Goal: Navigation & Orientation: Find specific page/section

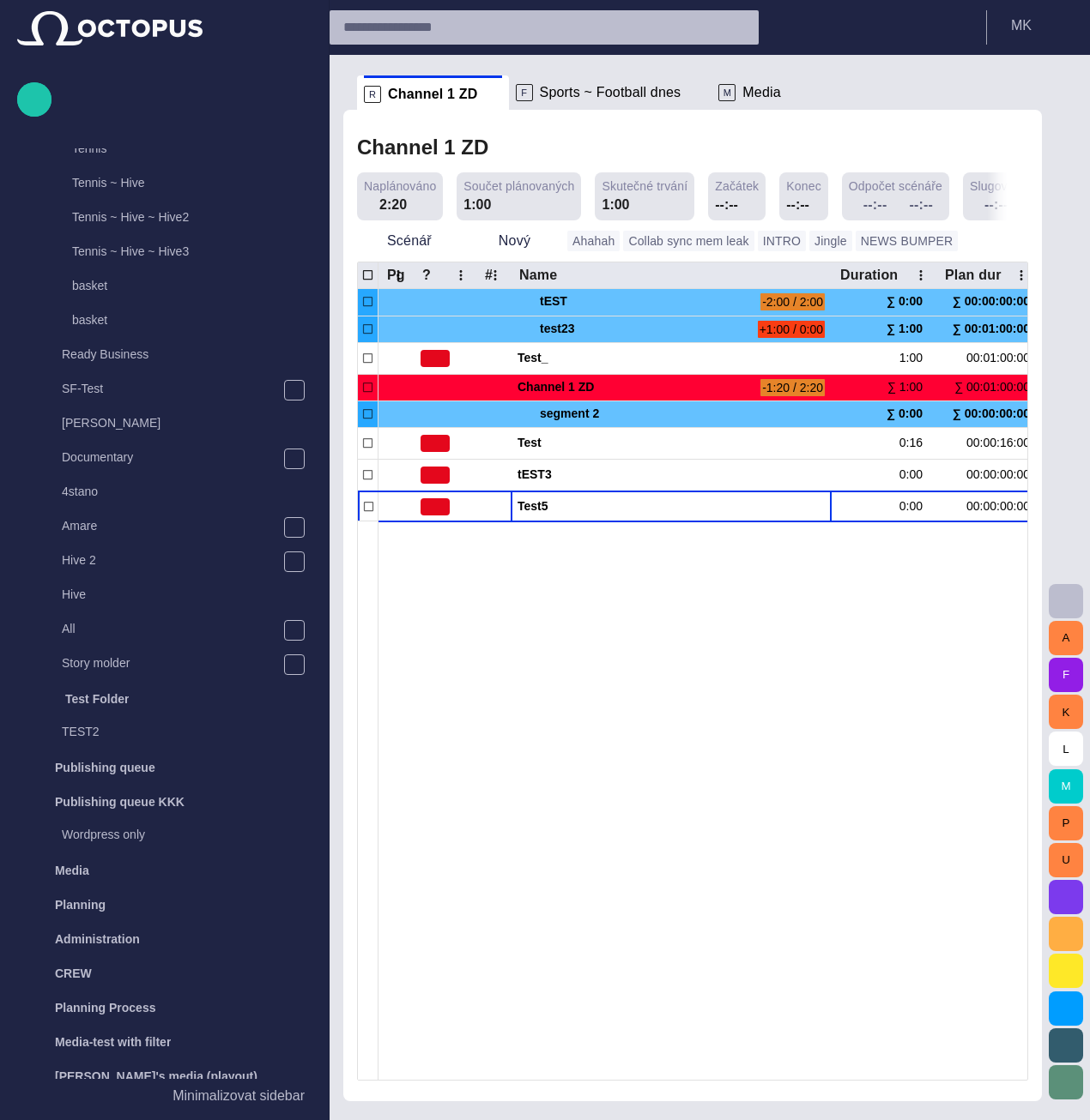
scroll to position [1664, 0]
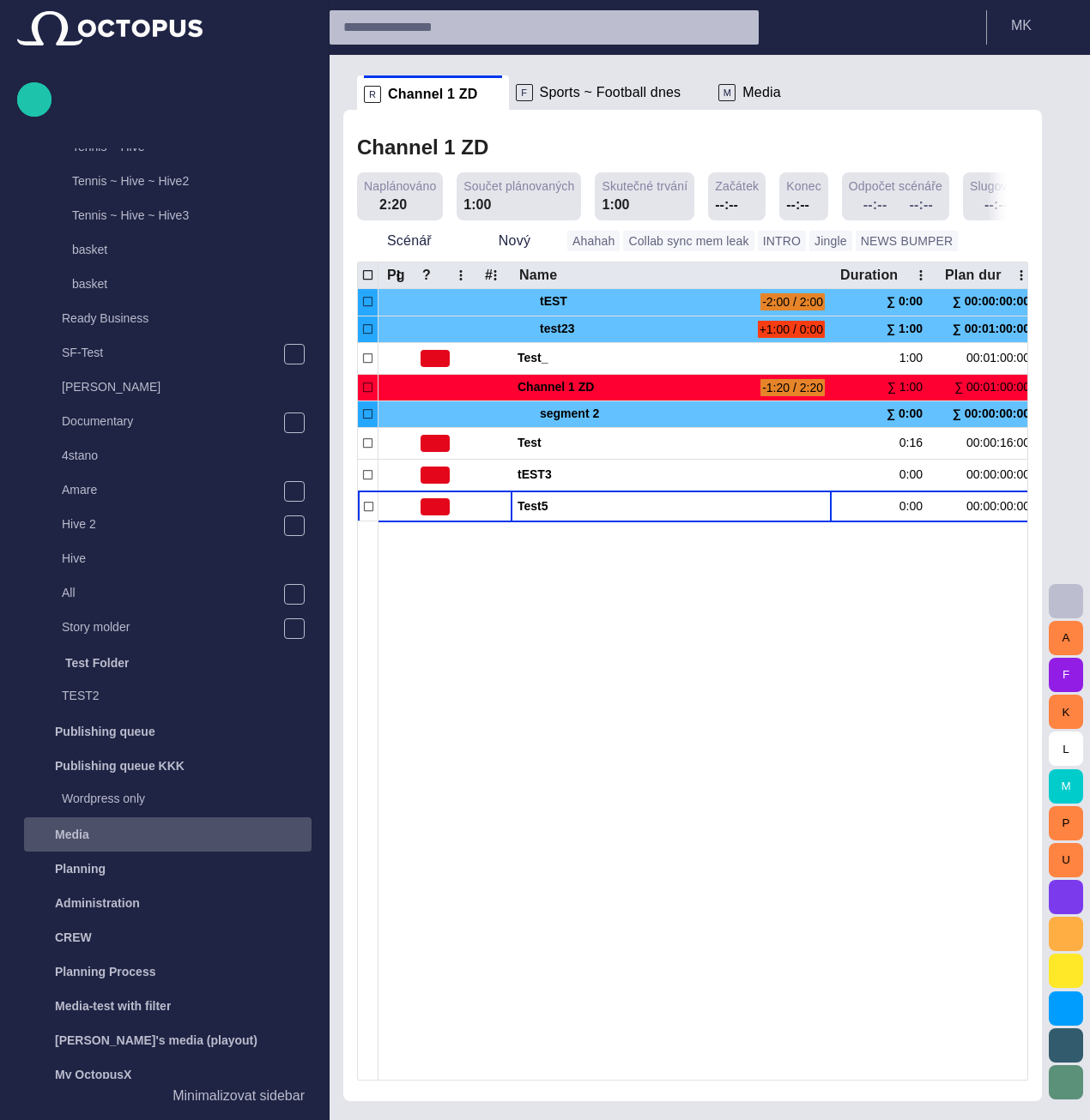
click at [92, 836] on div "Media" at bounding box center [170, 834] width 284 height 28
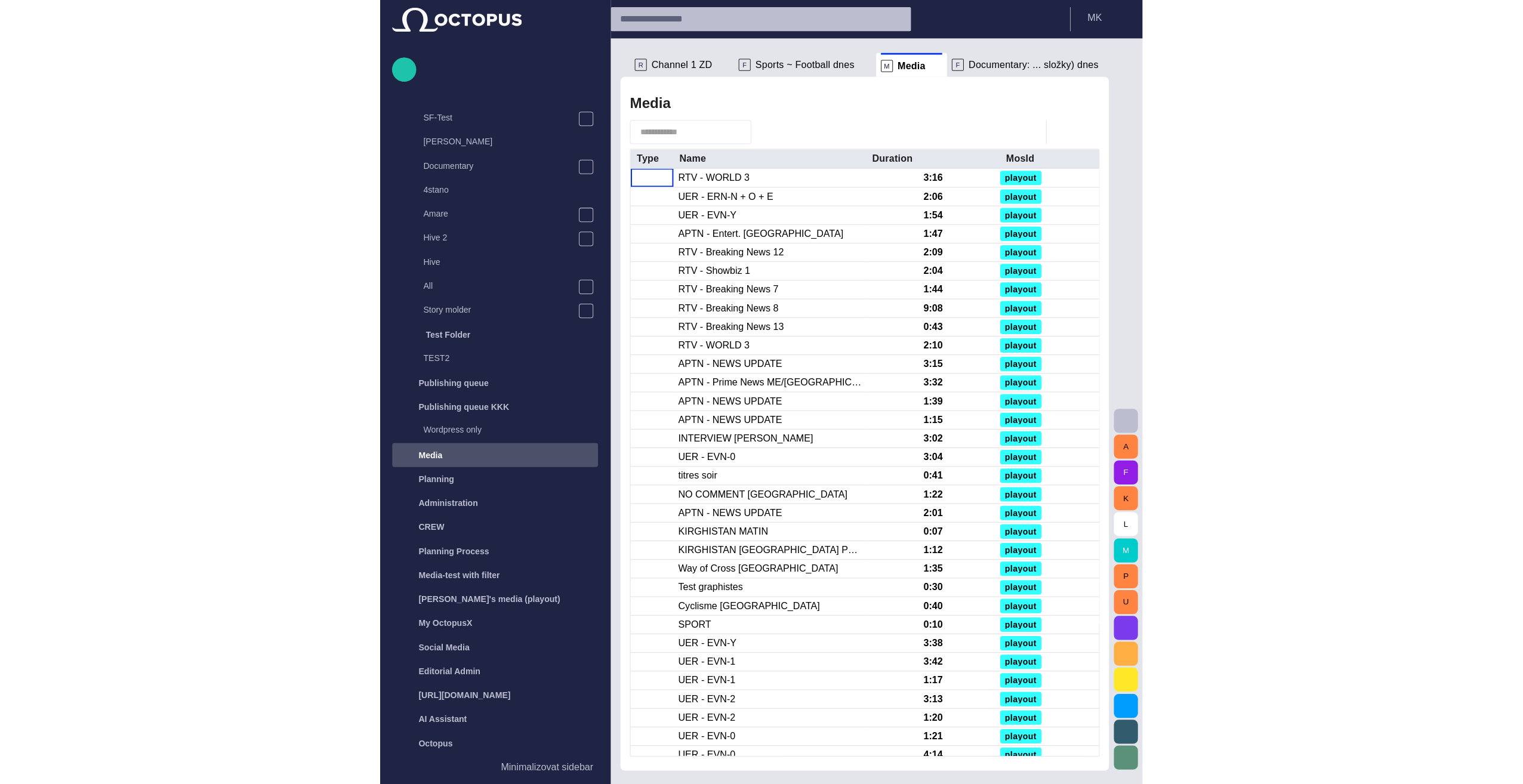
scroll to position [1284, 0]
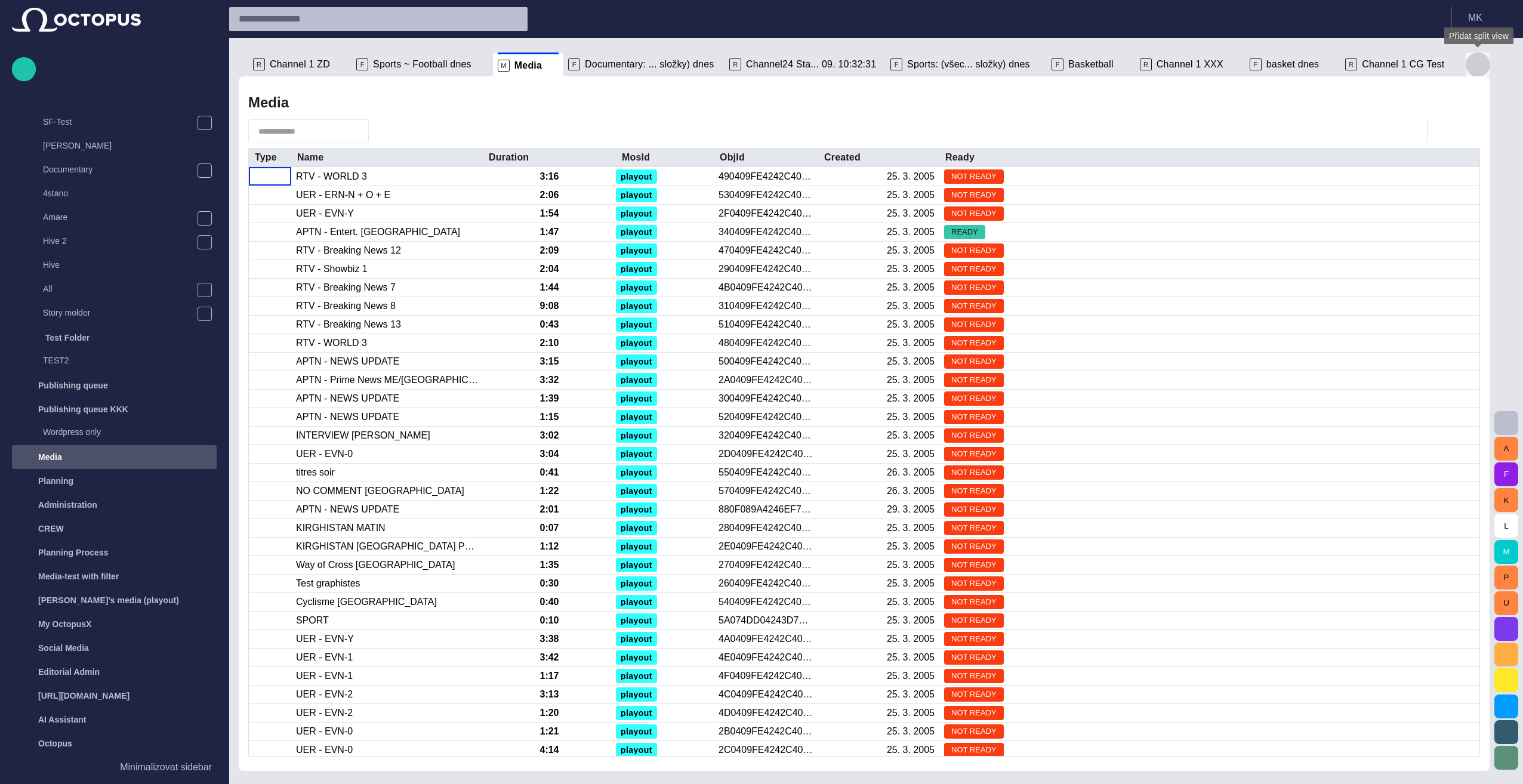
click at [757, 64] on span "button" at bounding box center [1477, 64] width 14 height 14
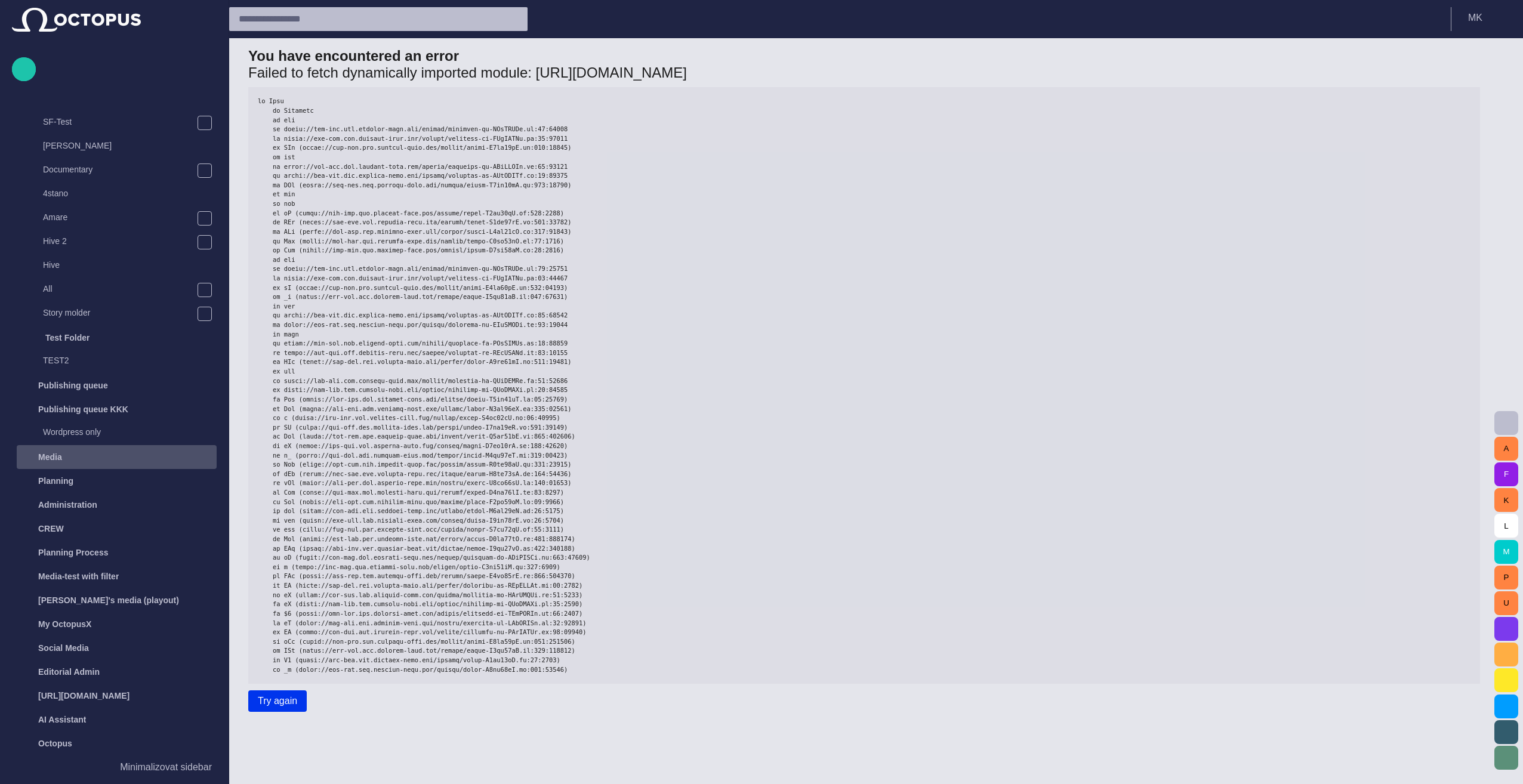
click at [63, 455] on div "Media" at bounding box center [118, 457] width 198 height 19
click at [32, 453] on span "main menu" at bounding box center [26, 457] width 14 height 14
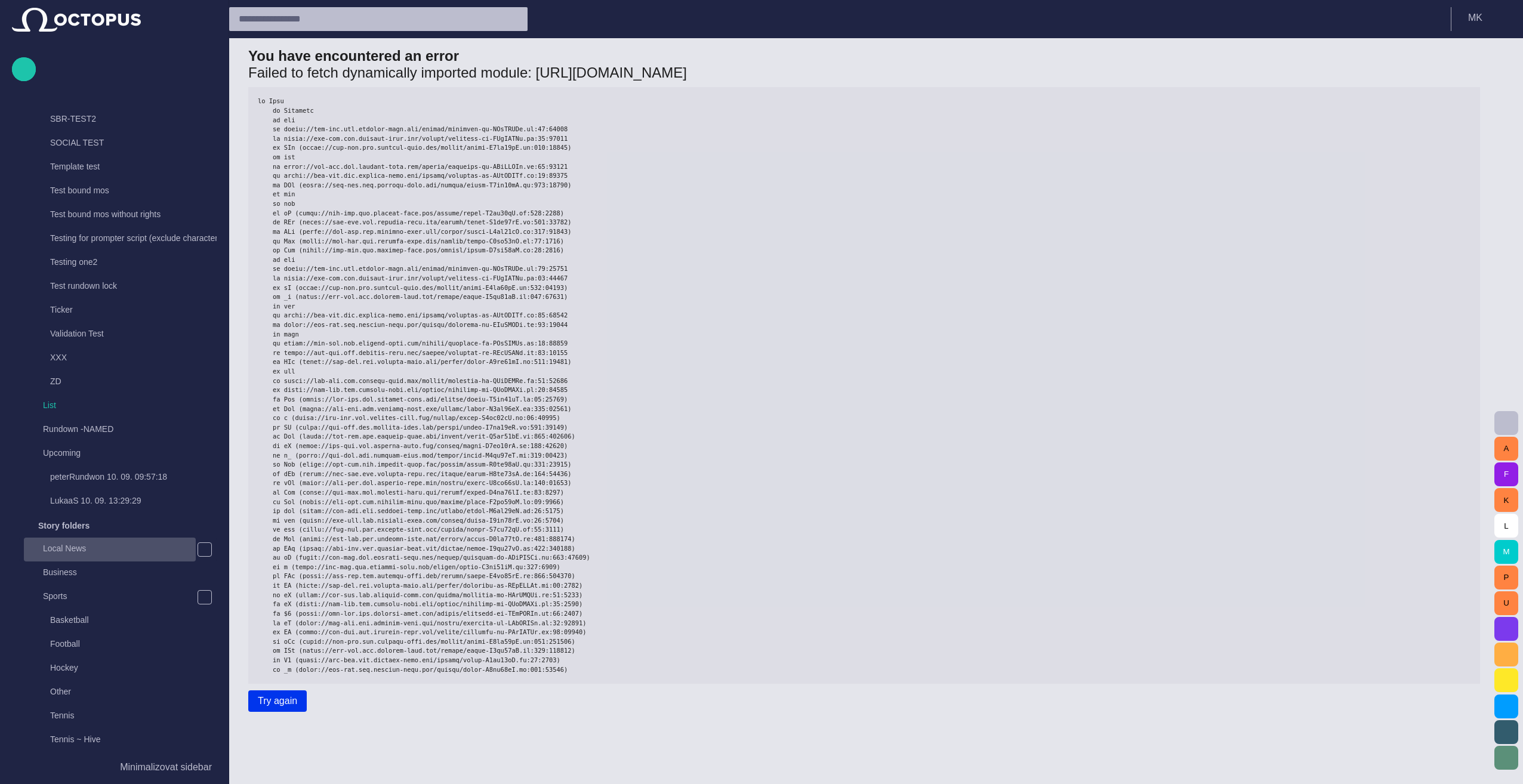
scroll to position [329, 0]
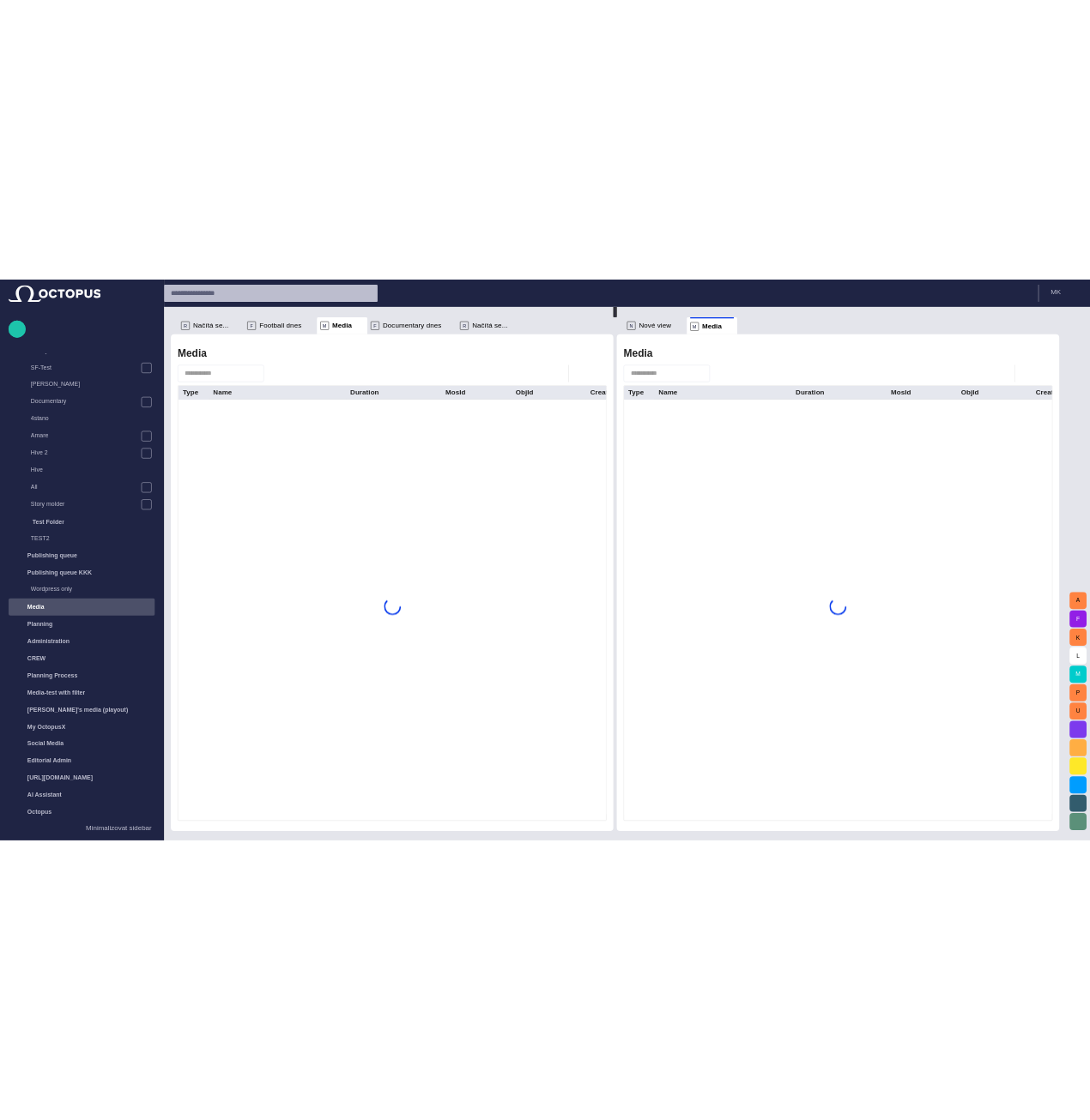
scroll to position [1841, 0]
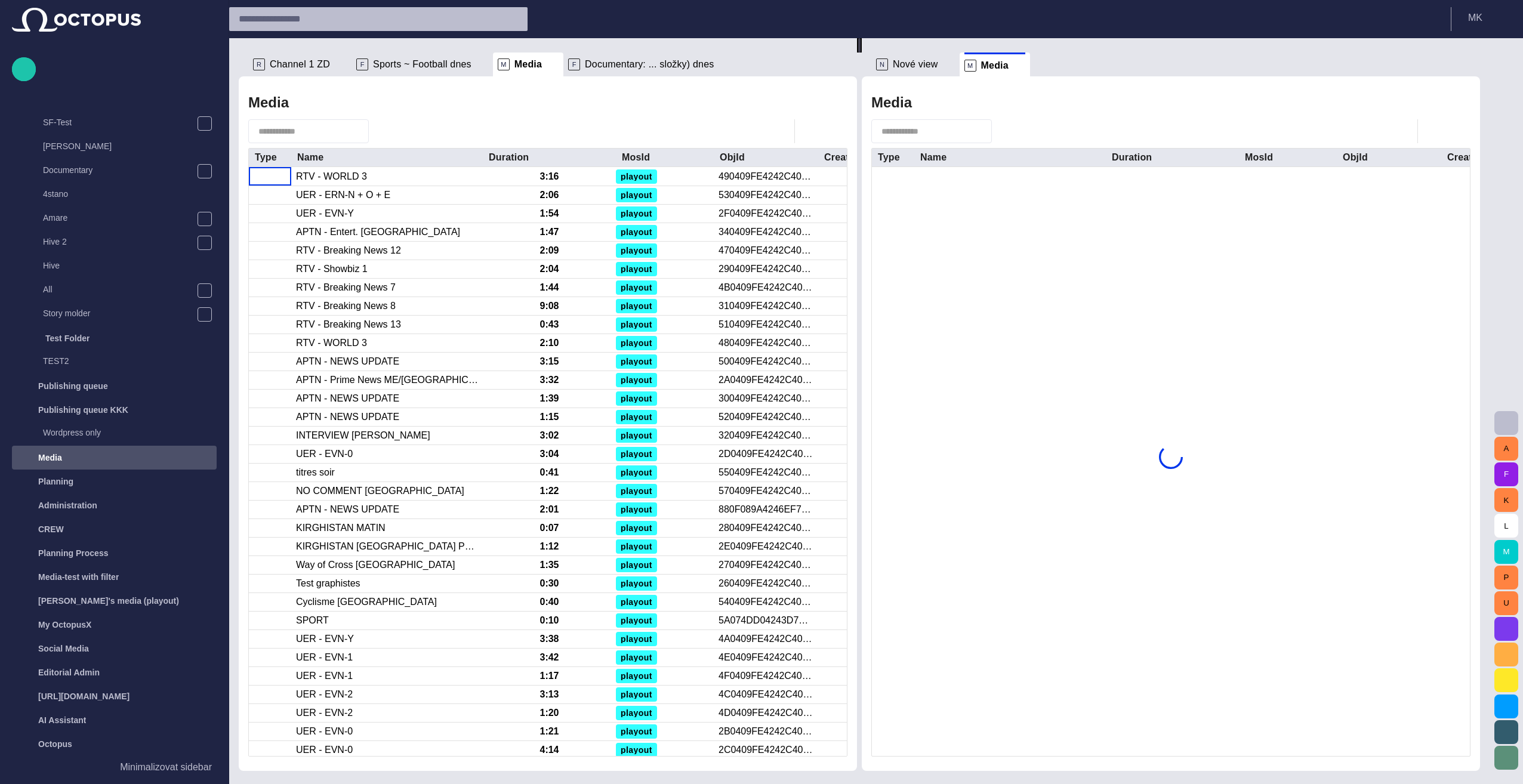
click at [295, 62] on span "Channel 1 ZD" at bounding box center [299, 64] width 61 height 12
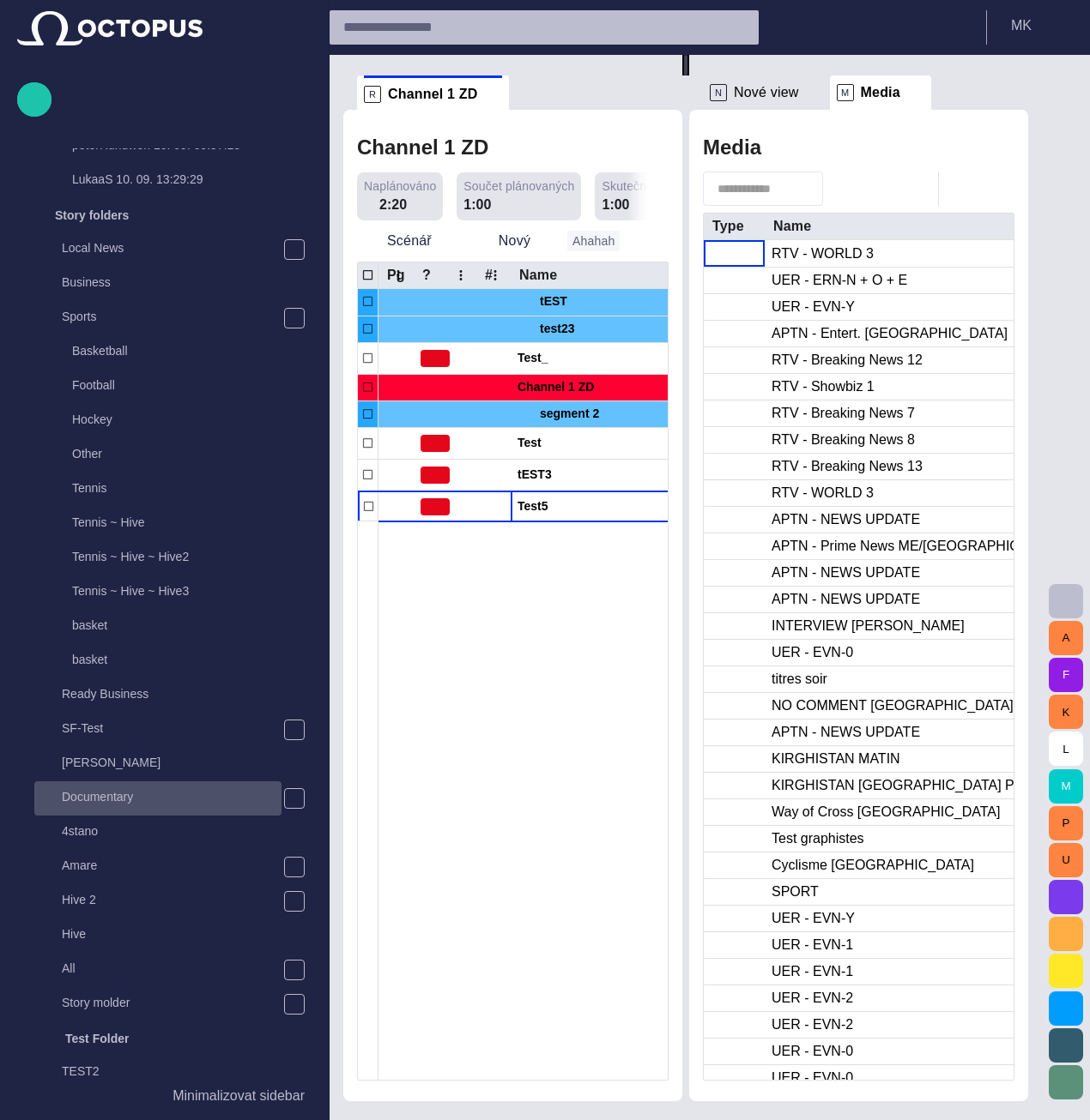
scroll to position [1802, 0]
